Goal: Task Accomplishment & Management: Manage account settings

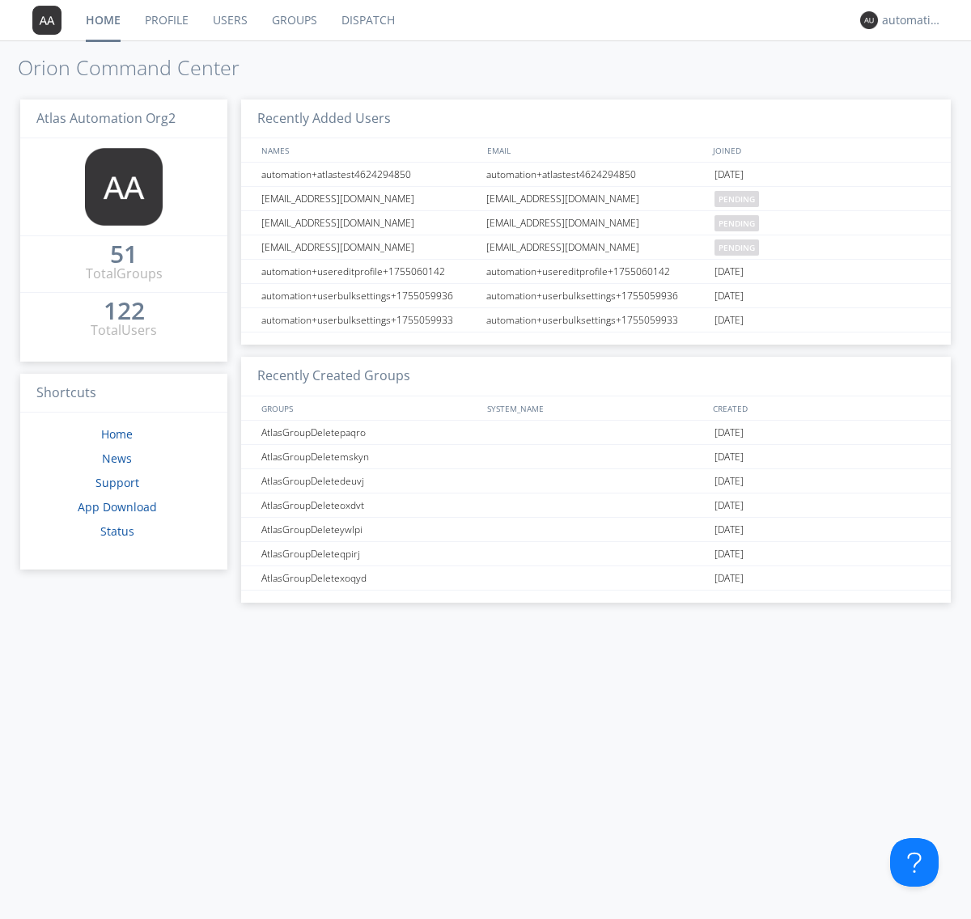
click at [166, 20] on link "Profile" at bounding box center [167, 20] width 68 height 40
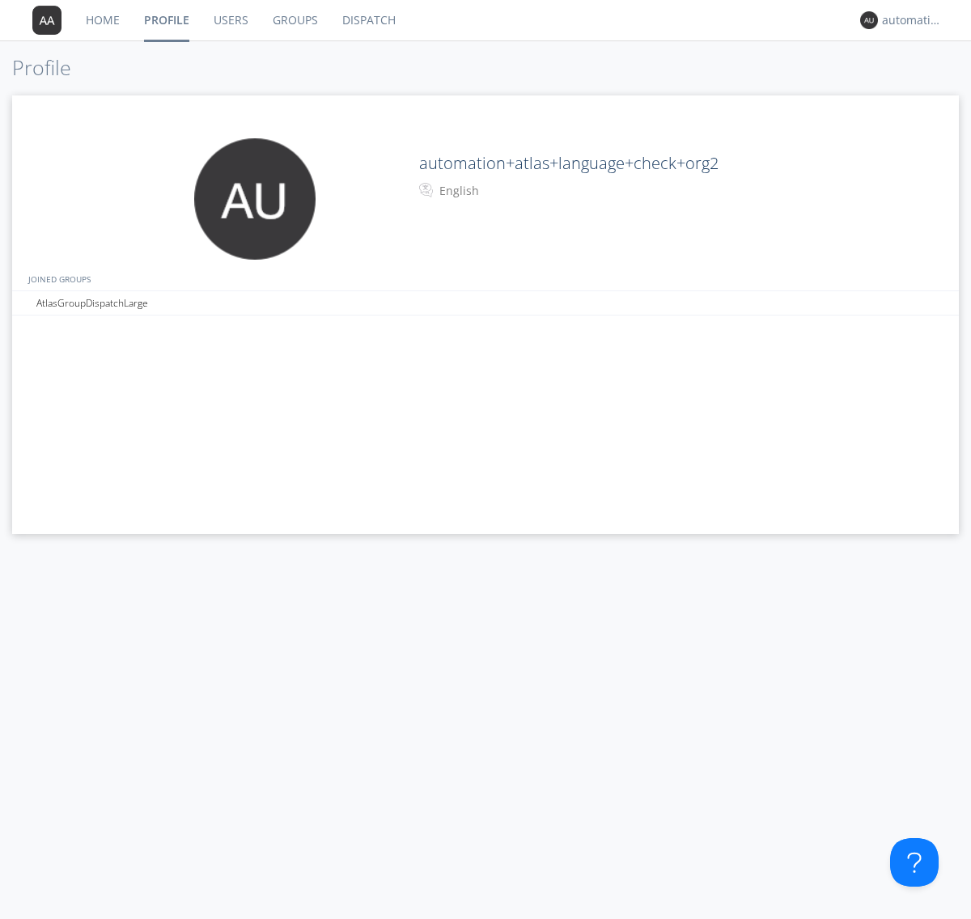
click at [505, 191] on div "English" at bounding box center [506, 191] width 135 height 16
click at [230, 20] on link "Users" at bounding box center [231, 20] width 59 height 40
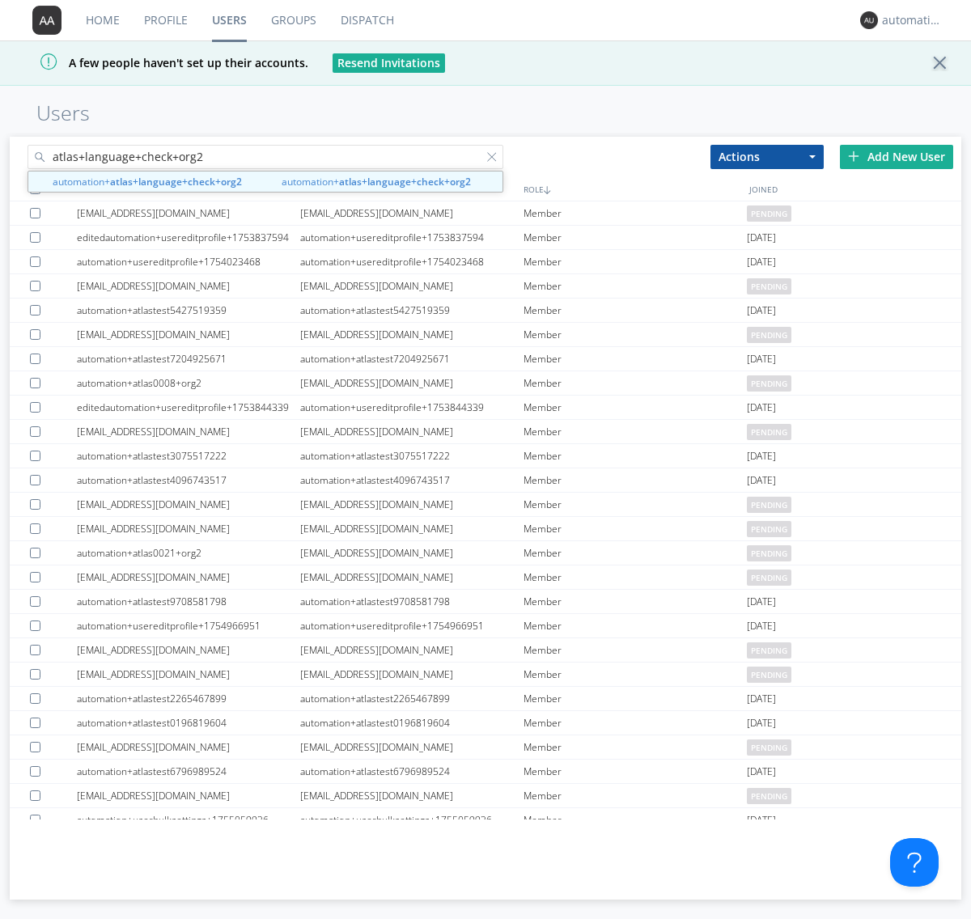
type input "atlas+language+check+org2"
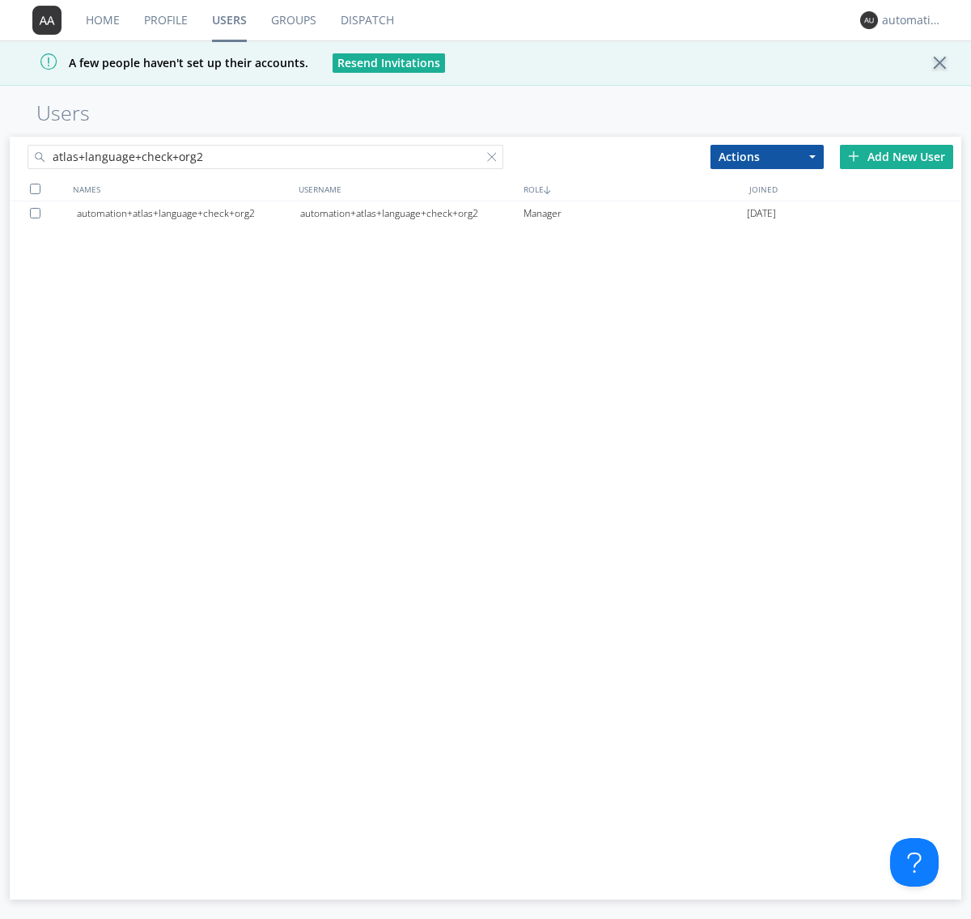
click at [411, 213] on div "automation+atlas+language+check+org2" at bounding box center [411, 214] width 223 height 24
click at [165, 20] on link "Profile" at bounding box center [166, 20] width 68 height 40
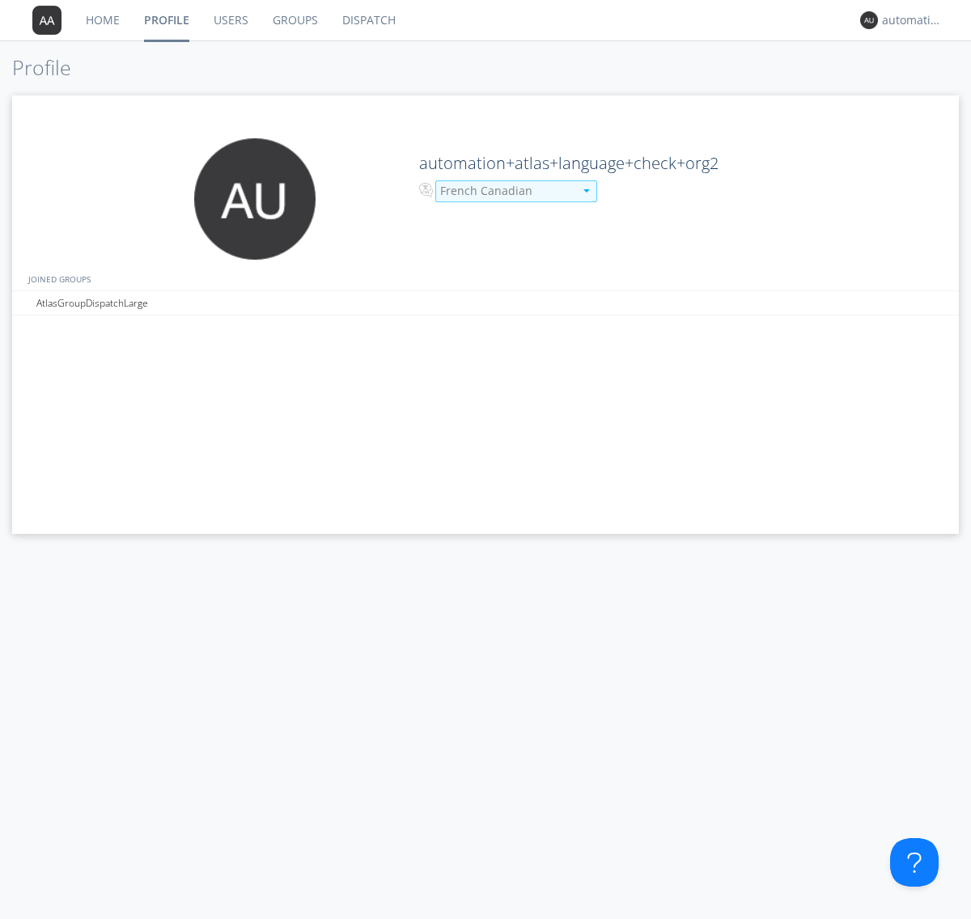
click at [505, 191] on div "French Canadian" at bounding box center [507, 191] width 134 height 16
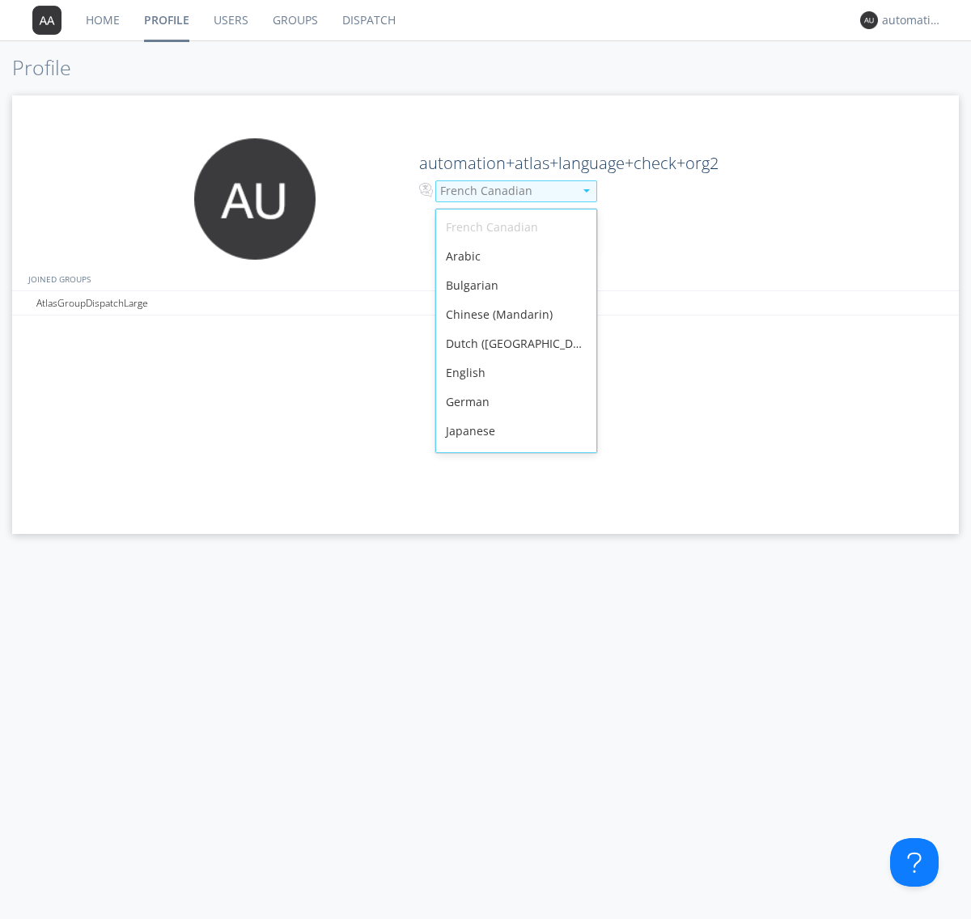
click at [512, 359] on div "English" at bounding box center [516, 373] width 160 height 29
click at [230, 20] on link "Users" at bounding box center [231, 20] width 59 height 40
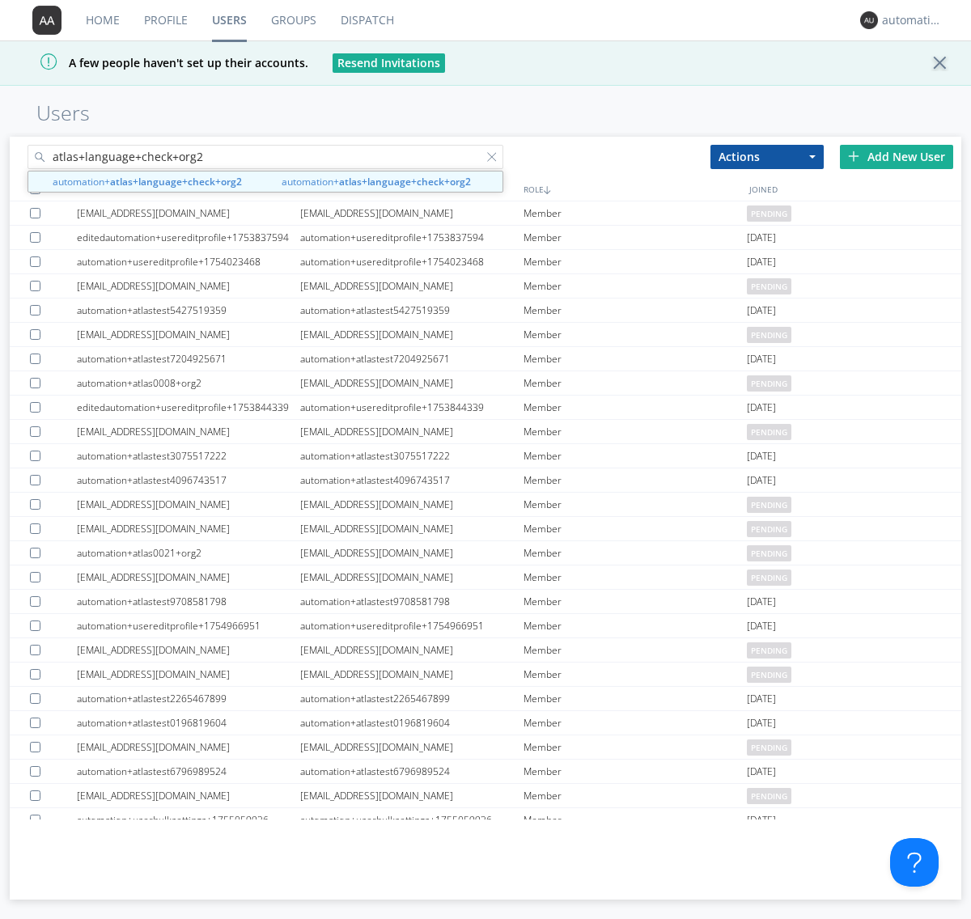
type input "atlas+language+check+org2"
